Goal: Check status: Check status

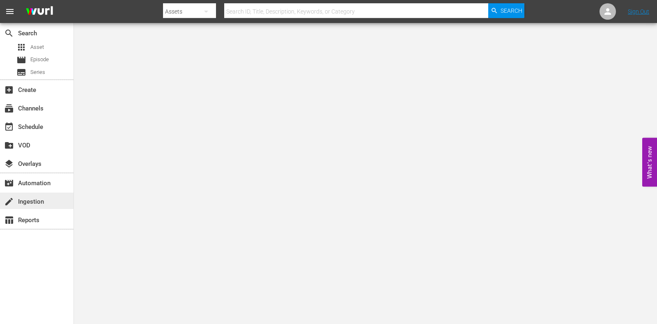
click at [17, 197] on div "create Ingestion" at bounding box center [23, 200] width 46 height 7
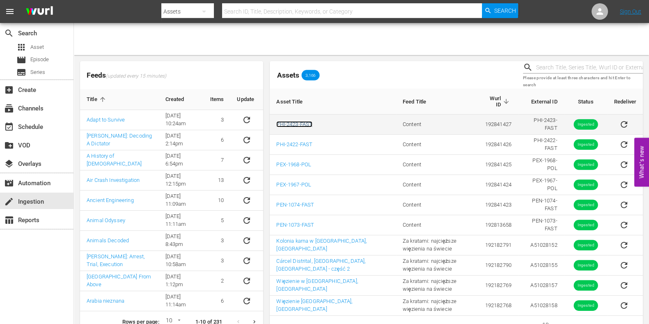
click at [298, 124] on link "PHI-2423-FAST" at bounding box center [294, 124] width 36 height 6
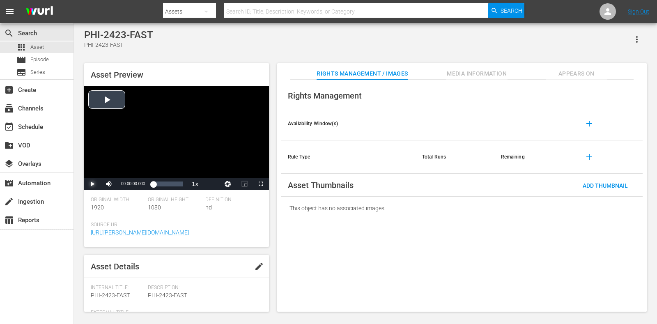
click at [92, 184] on span "Video Player" at bounding box center [92, 184] width 0 height 0
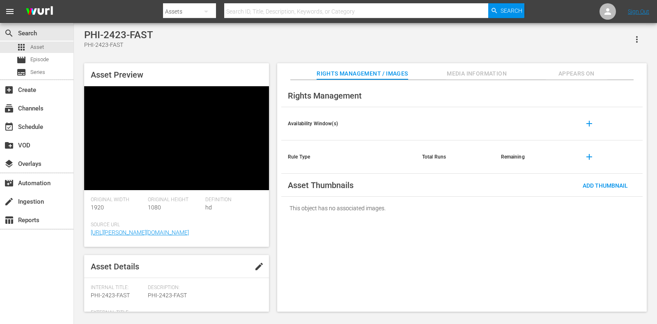
click at [285, 232] on div "Rights Management Availability Window(s) add Rule Type Total Runs Remaining add…" at bounding box center [462, 196] width 370 height 232
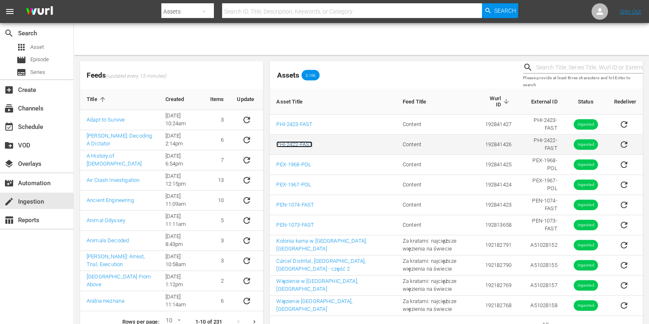
click at [292, 147] on link "PHI-2422-FAST" at bounding box center [294, 144] width 36 height 6
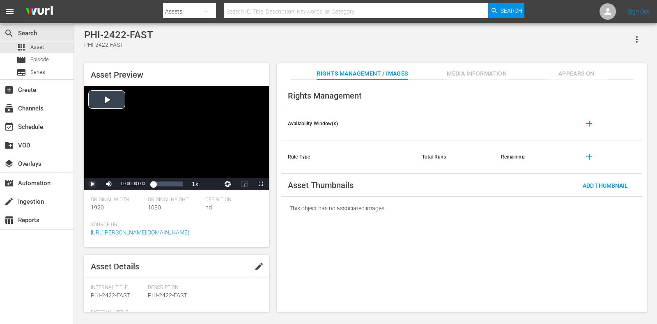
click at [92, 184] on span "Video Player" at bounding box center [92, 184] width 0 height 0
click at [171, 181] on div "Loaded : 100.00% 00:00:17.914 00:00:02.475" at bounding box center [168, 184] width 30 height 8
click at [171, 184] on div "00:00:18.343" at bounding box center [162, 184] width 18 height 8
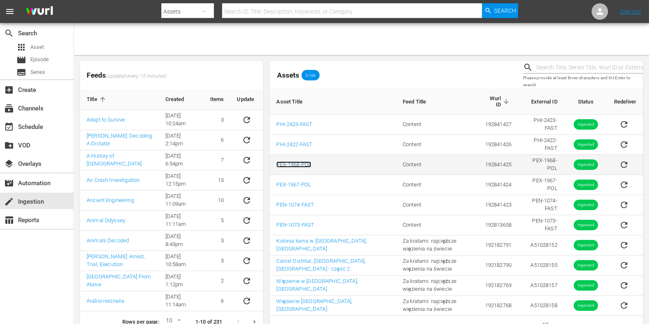
click at [303, 161] on link "PEX-1968-POL" at bounding box center [293, 164] width 35 height 6
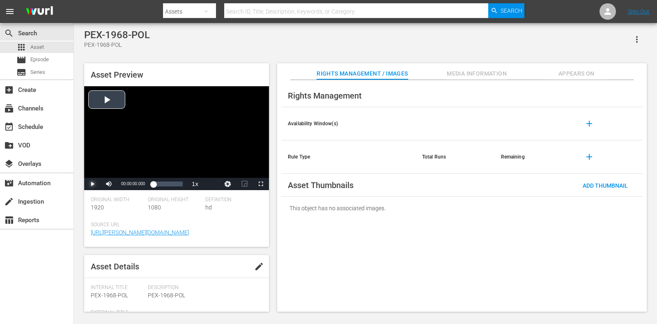
click at [92, 184] on span "Video Player" at bounding box center [92, 184] width 0 height 0
drag, startPoint x: 123, startPoint y: 186, endPoint x: 131, endPoint y: 188, distance: 8.6
click at [131, 188] on div "78%" at bounding box center [127, 184] width 21 height 12
click at [181, 184] on div "00:00:13.941" at bounding box center [181, 184] width 0 height 8
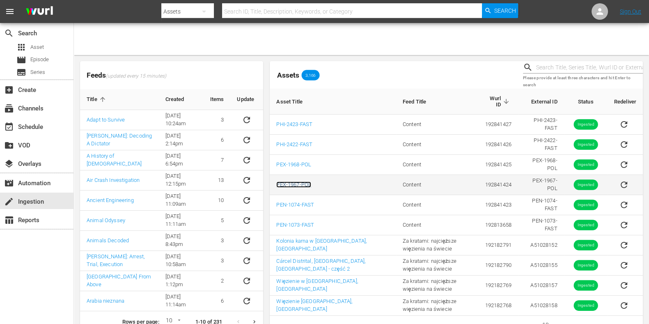
click at [303, 181] on link "PEX-1967-POL" at bounding box center [293, 184] width 35 height 6
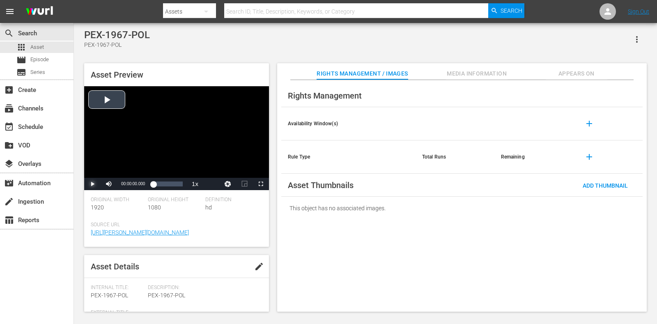
click at [92, 184] on span "Video Player" at bounding box center [92, 184] width 0 height 0
click at [172, 184] on div "Loaded : 59.60% 00:00:19.543 00:00:01.404" at bounding box center [168, 184] width 30 height 8
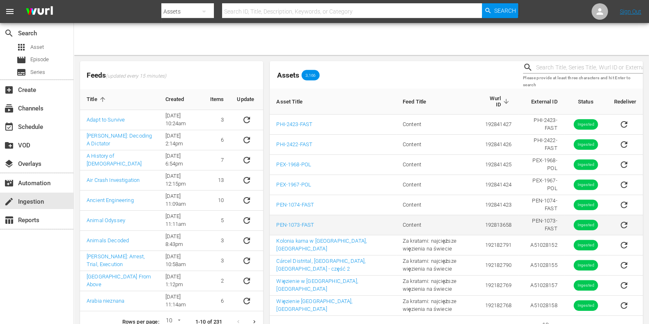
click at [300, 228] on td "PEN-1073-FAST" at bounding box center [333, 225] width 126 height 20
click at [293, 225] on link "PEN-1073-FAST" at bounding box center [295, 225] width 38 height 6
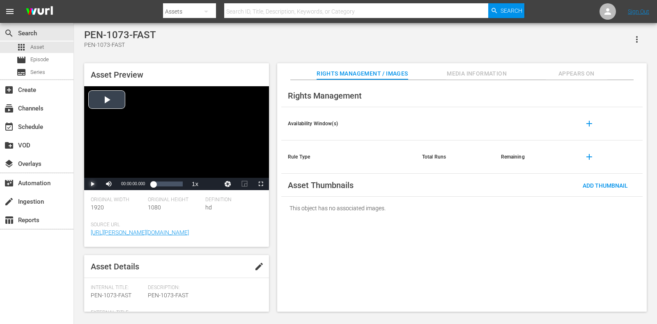
click at [92, 184] on span "Video Player" at bounding box center [92, 184] width 0 height 0
click at [176, 185] on div "Loaded : 100.00% 00:00:23.331 00:00:06.653" at bounding box center [168, 184] width 30 height 8
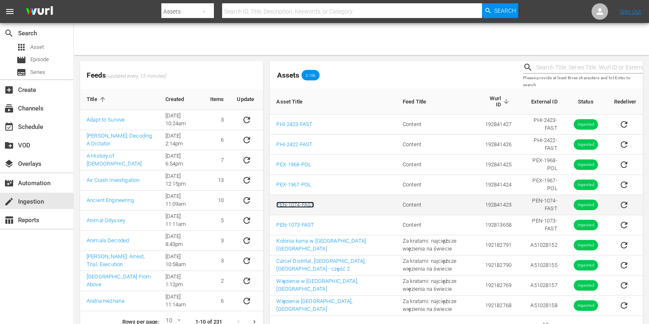
click at [300, 202] on link "PEN-1074-FAST" at bounding box center [295, 205] width 38 height 6
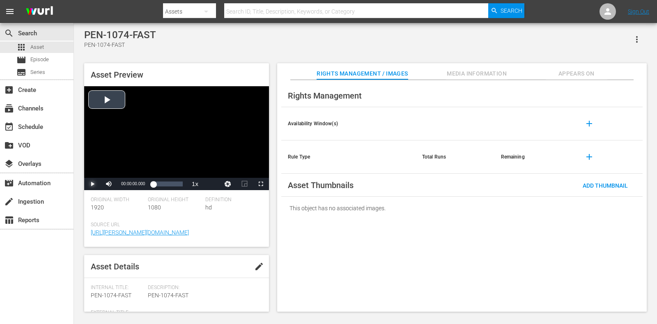
click at [92, 184] on span "Video Player" at bounding box center [92, 184] width 0 height 0
click at [176, 183] on div "Loaded : 100.00% 00:00:11.652 00:00:01.727" at bounding box center [168, 184] width 30 height 8
